Goal: Use online tool/utility

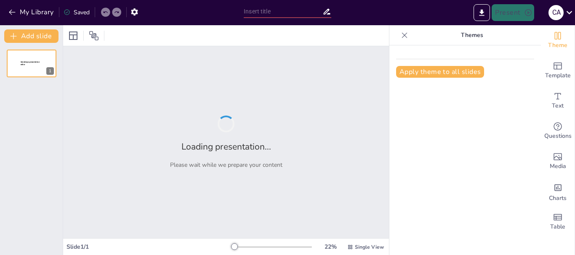
type input "Gobernanza Responsable en la Toma de Decisiones Basadas en Datos"
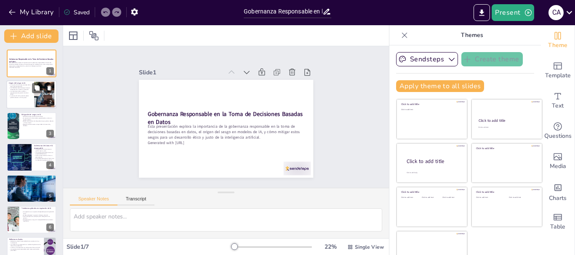
click at [20, 94] on p "Las decisiones sobre variables y preprocesamiento pueden introducir sesgos." at bounding box center [20, 93] width 23 height 5
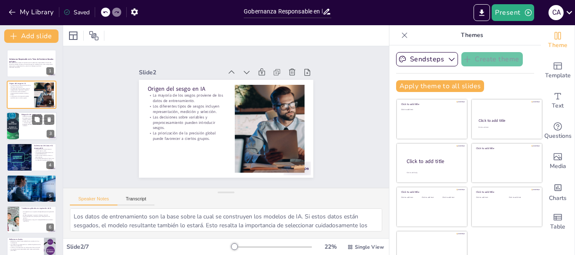
click at [21, 121] on p "Existen herramientas de código abierto que ayudan a detectar y corregir sesgos." at bounding box center [37, 121] width 33 height 3
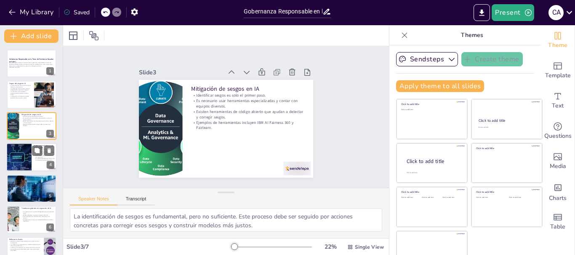
click at [24, 158] on div at bounding box center [18, 157] width 75 height 29
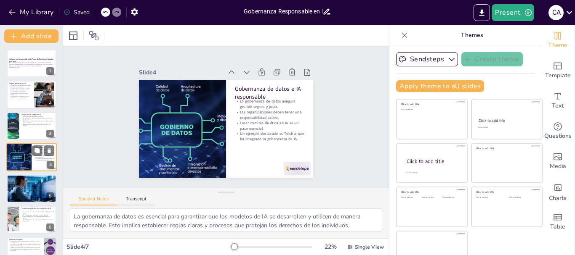
scroll to position [8, 0]
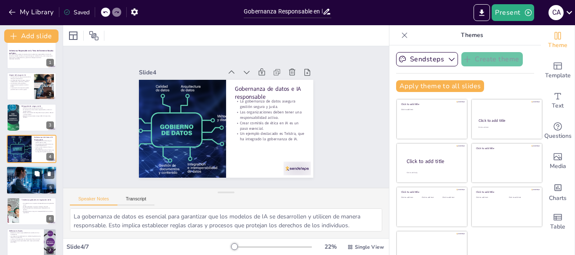
click at [31, 186] on div at bounding box center [31, 180] width 50 height 29
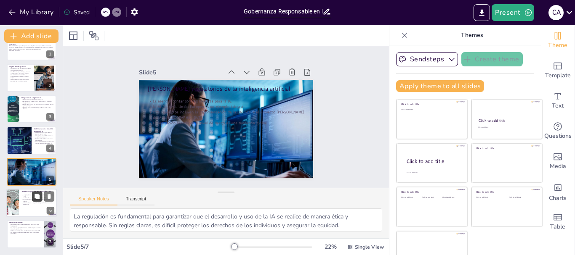
click at [33, 202] on button at bounding box center [37, 196] width 10 height 10
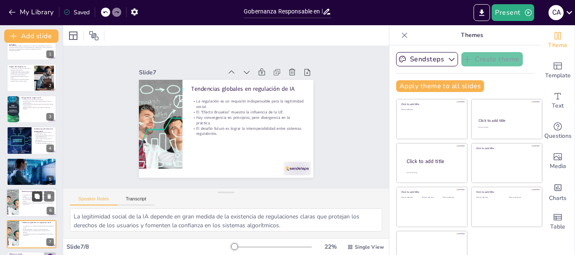
scroll to position [48, 0]
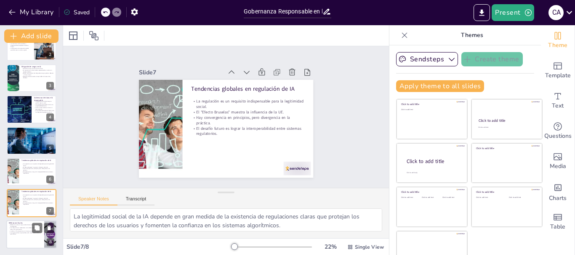
click at [20, 228] on p "Los riesgos de no implementar un modelo de gobernanza de datos son significativ…" at bounding box center [25, 228] width 33 height 3
type textarea "La imparcialidad en los modelos de IA es un tema crítico que merece atención. R…"
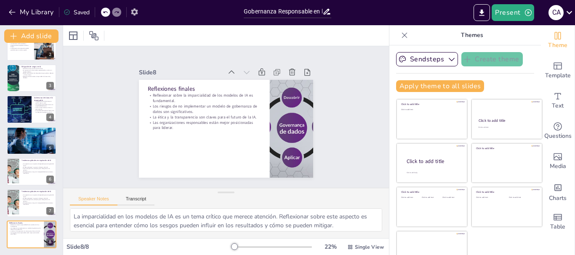
click at [134, 13] on icon "button" at bounding box center [134, 12] width 9 height 9
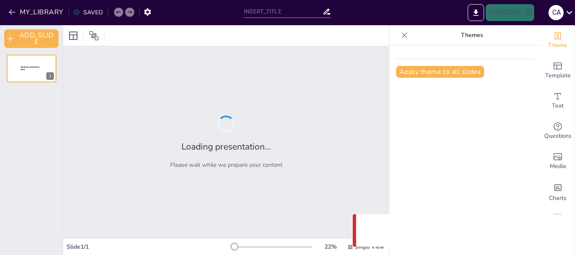
type input "Gobernanza Responsable en la Toma de Decisiones Basadas en Datos"
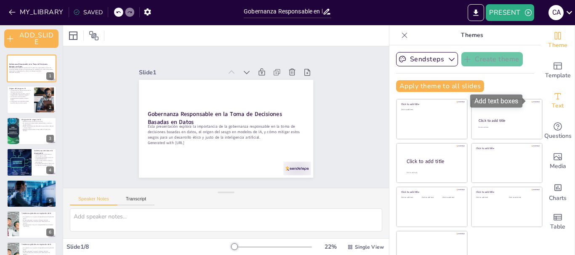
click at [552, 99] on icon "Add text boxes" at bounding box center [557, 96] width 10 height 10
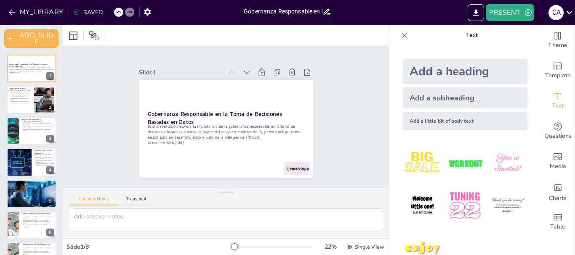
click at [454, 162] on img at bounding box center [464, 163] width 39 height 39
